Goal: Information Seeking & Learning: Learn about a topic

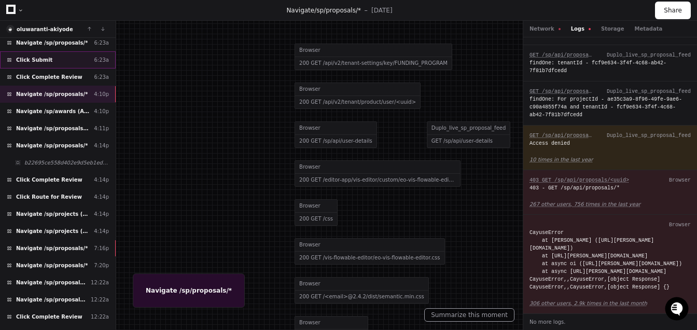
scroll to position [485, 0]
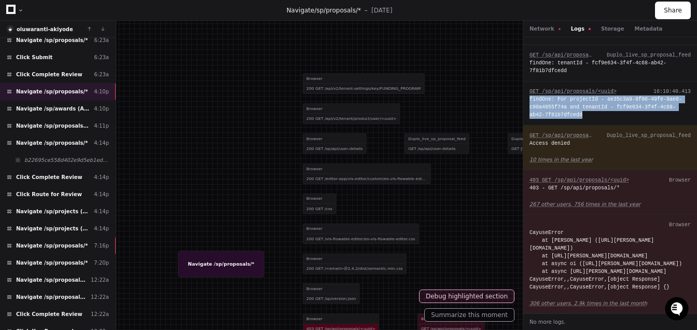
drag, startPoint x: 590, startPoint y: 92, endPoint x: 529, endPoint y: 78, distance: 62.7
click at [529, 81] on div "GET /sp/api/proposals/<uuid> 16:10:40.413 findOne: For projectId - ae35c3a9-8f9…" at bounding box center [610, 103] width 174 height 44
click at [73, 242] on span "Navigate /sp/proposals/*" at bounding box center [52, 246] width 72 height 8
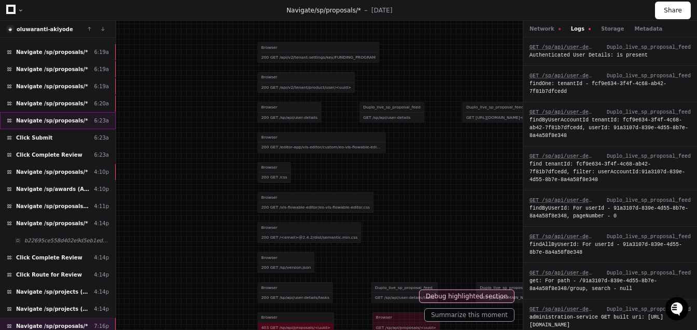
scroll to position [323, 0]
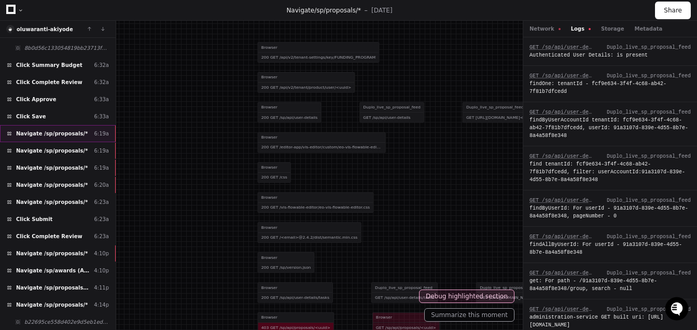
click at [84, 132] on div "Navigate /sp/proposals/* 6:19a" at bounding box center [58, 133] width 116 height 17
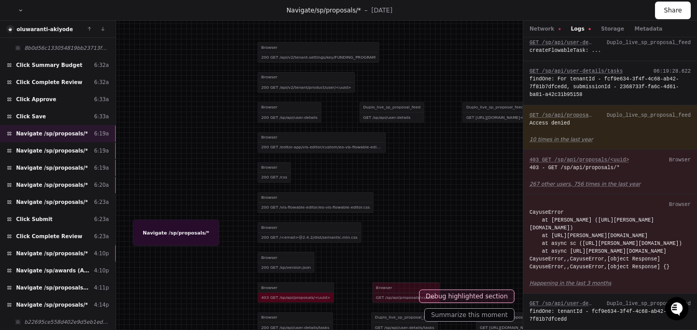
scroll to position [621, 0]
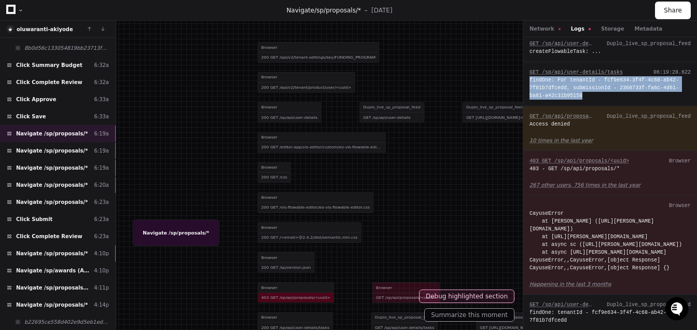
drag, startPoint x: 594, startPoint y: 109, endPoint x: 528, endPoint y: 96, distance: 67.1
click at [528, 96] on div "GET /sp/api/user-details/tasks 06:19:28.622 findOne: For tenantId - fcf9e634-3f…" at bounding box center [610, 84] width 174 height 44
copy div "findOne: For tenantId - fcf9e634-3f4f-4c68-ab42-7f81b7dfcedd, submissionId - 23…"
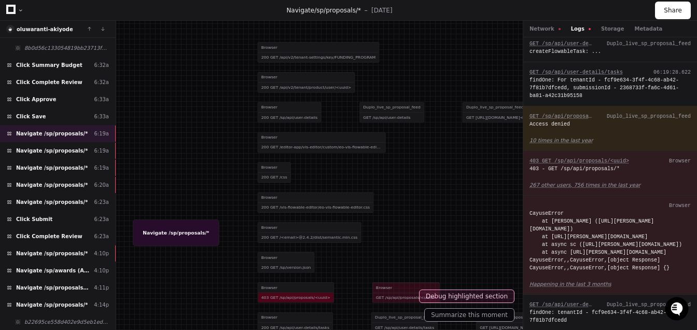
click at [601, 100] on div "findOne: For tenantId - fcf9e634-3f4f-4c68-ab42-7f81b7dfcedd, submissionId - 23…" at bounding box center [609, 87] width 161 height 23
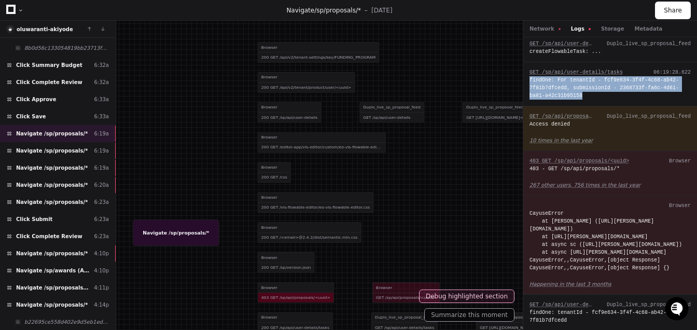
drag, startPoint x: 593, startPoint y: 111, endPoint x: 530, endPoint y: 97, distance: 64.3
click at [530, 97] on div "findOne: For tenantId - fcf9e634-3f4f-4c68-ab42-7f81b7dfcedd, submissionId - 23…" at bounding box center [609, 87] width 161 height 23
copy div "findOne: For tenantId - fcf9e634-3f4f-4c68-ab42-7f81b7dfcedd, submissionId - 23…"
